Goal: Entertainment & Leisure: Consume media (video, audio)

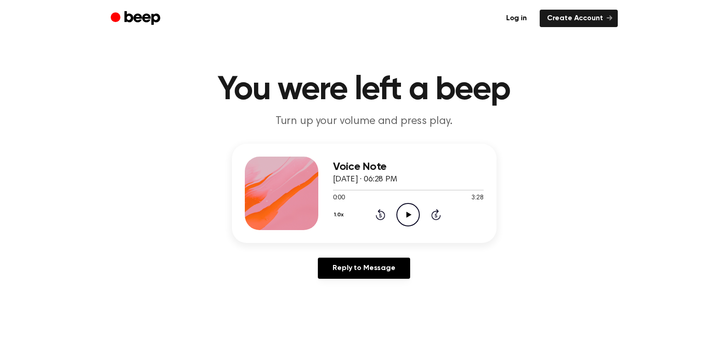
click at [401, 213] on icon "Play Audio" at bounding box center [408, 214] width 23 height 23
click at [413, 215] on icon "Play Audio" at bounding box center [408, 214] width 23 height 23
click at [415, 215] on icon "Play Audio" at bounding box center [408, 214] width 23 height 23
click at [431, 190] on div at bounding box center [408, 190] width 151 height 1
drag, startPoint x: 447, startPoint y: 188, endPoint x: 484, endPoint y: 189, distance: 36.8
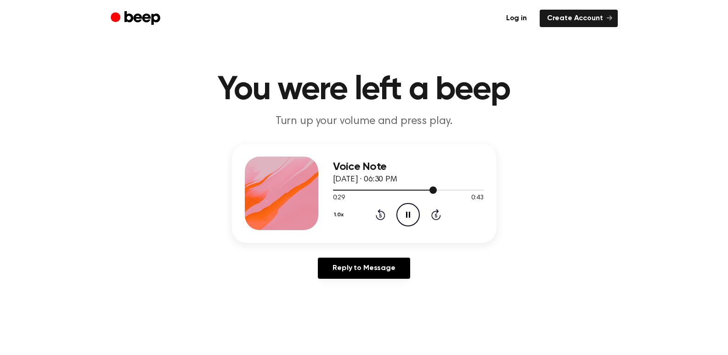
click at [484, 189] on div "Voice Note July 19, 2025 · 06:30 PM 0:29 0:43 Your browser does not support the…" at bounding box center [364, 193] width 265 height 99
drag, startPoint x: 452, startPoint y: 192, endPoint x: 446, endPoint y: 184, distance: 9.6
click at [476, 188] on div at bounding box center [408, 189] width 151 height 7
click at [408, 221] on icon "Play Audio" at bounding box center [408, 214] width 23 height 23
click at [447, 188] on div at bounding box center [408, 189] width 151 height 7
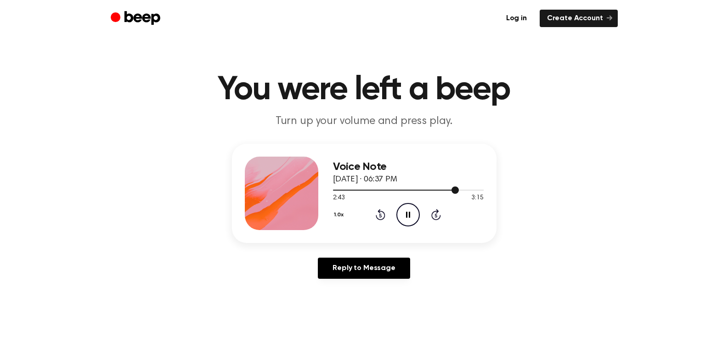
click at [476, 190] on div at bounding box center [408, 190] width 151 height 1
drag, startPoint x: 471, startPoint y: 190, endPoint x: 455, endPoint y: 192, distance: 16.2
click at [455, 192] on div at bounding box center [408, 189] width 151 height 7
